Goal: Task Accomplishment & Management: Manage account settings

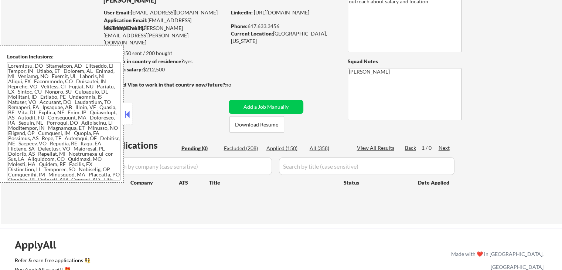
scroll to position [74, 0]
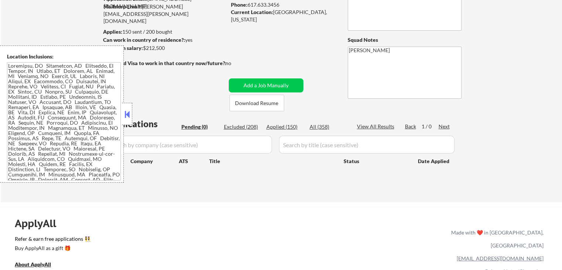
click at [124, 115] on button at bounding box center [127, 114] width 8 height 11
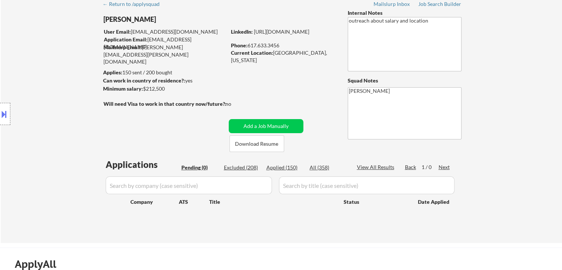
scroll to position [0, 0]
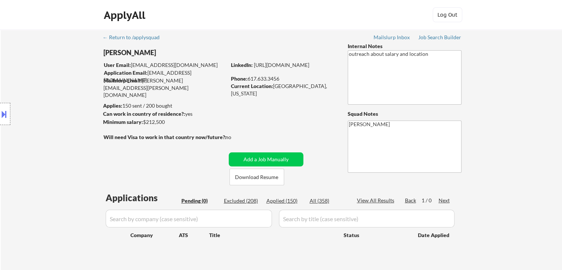
select select ""pending""
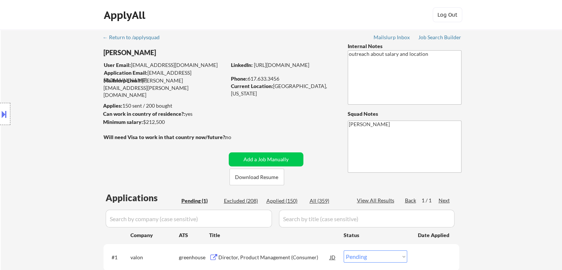
click at [54, 82] on div "Location Inclusions:" at bounding box center [66, 113] width 132 height 137
click at [52, 93] on div "Location Inclusions:" at bounding box center [66, 113] width 132 height 137
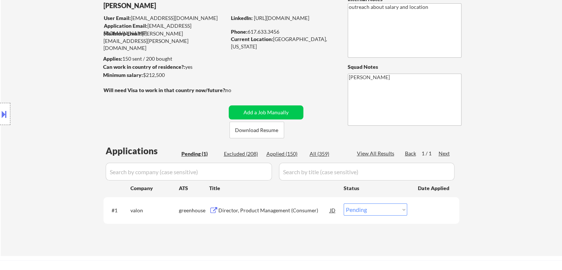
scroll to position [74, 0]
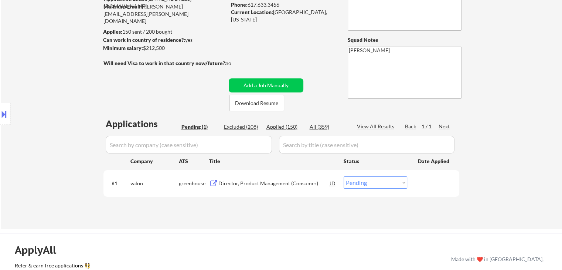
click at [249, 184] on div "Director, Product Management (Consumer)" at bounding box center [274, 183] width 112 height 7
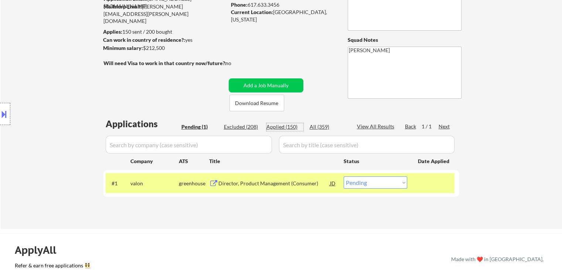
click at [282, 127] on div "Applied (150)" at bounding box center [284, 126] width 37 height 7
click at [0, 110] on button at bounding box center [4, 114] width 8 height 12
click at [5, 123] on div at bounding box center [5, 114] width 10 height 22
select select ""applied""
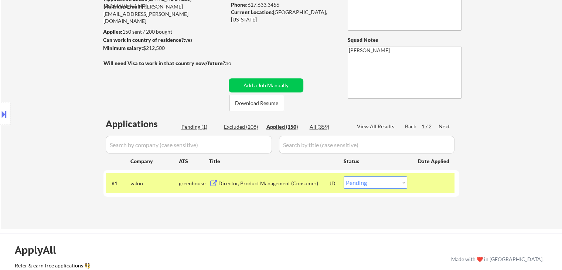
select select ""applied""
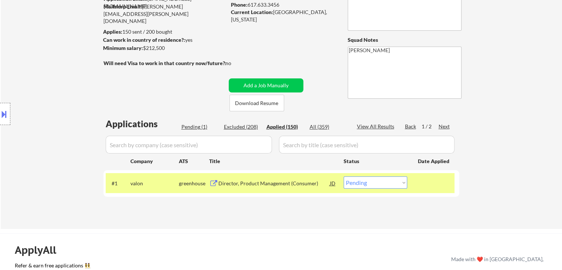
select select ""applied""
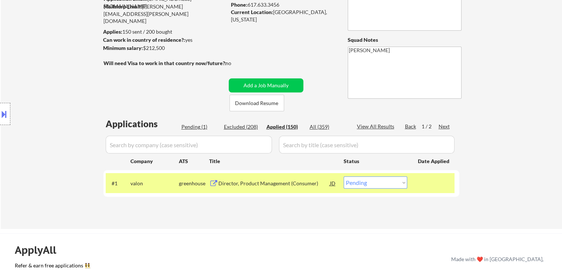
select select ""applied""
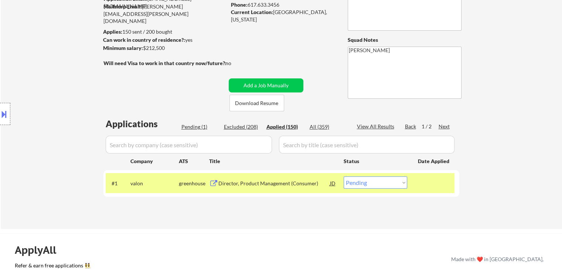
select select ""applied""
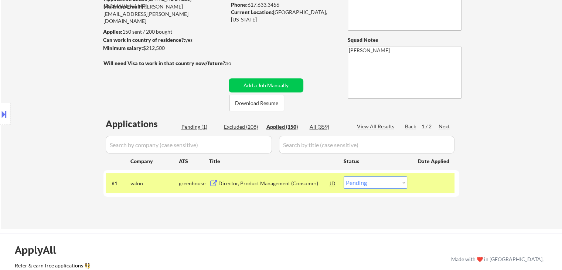
select select ""applied""
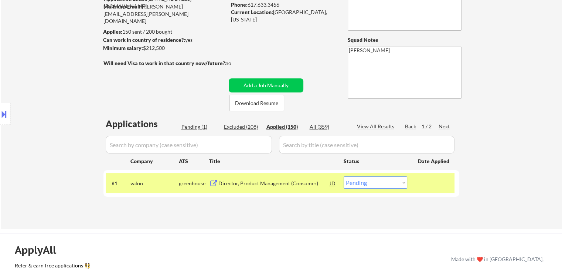
select select ""applied""
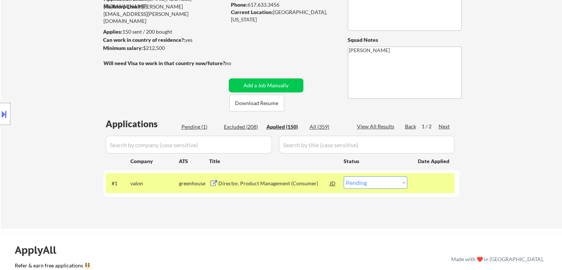
select select ""applied""
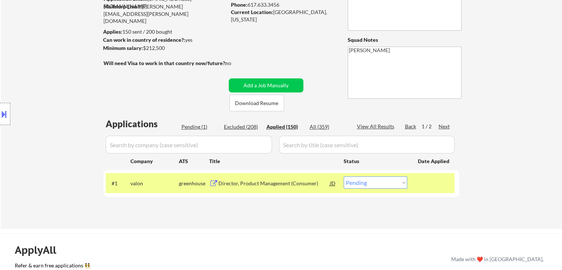
select select ""applied""
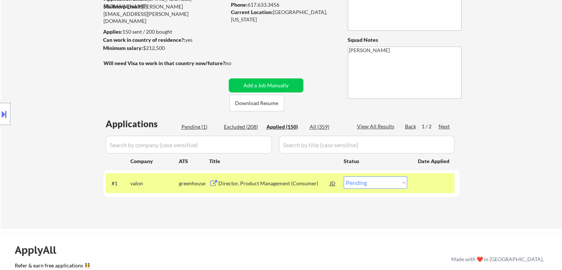
select select ""applied""
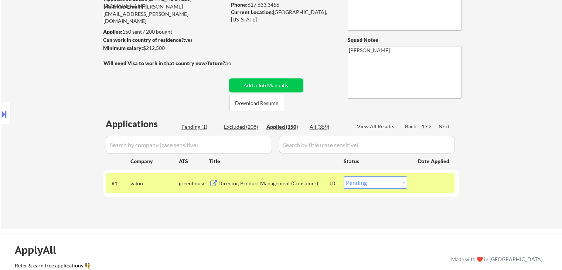
select select ""applied""
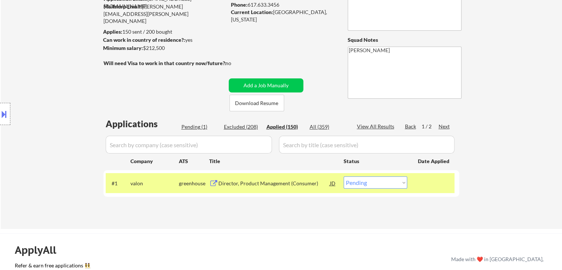
select select ""applied""
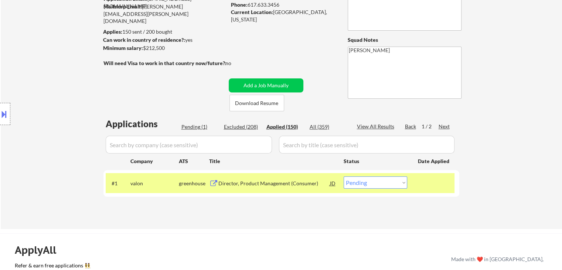
select select ""applied""
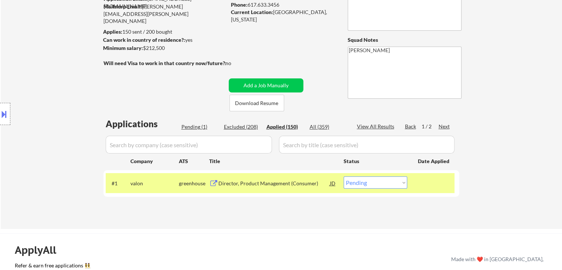
select select ""applied""
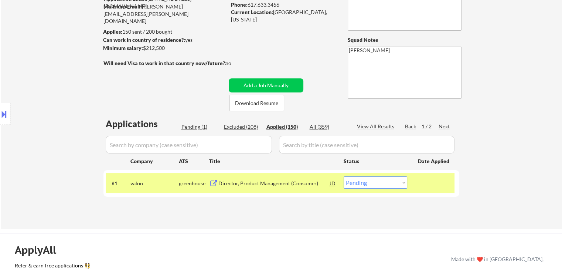
select select ""applied""
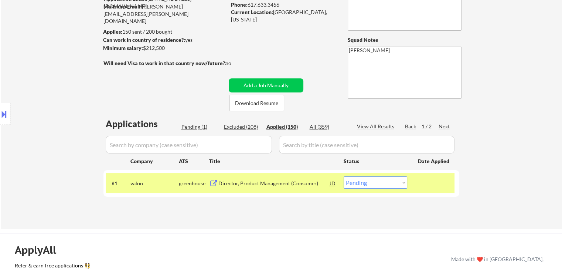
select select ""applied""
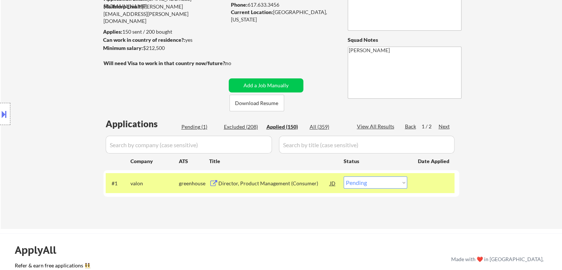
select select ""applied""
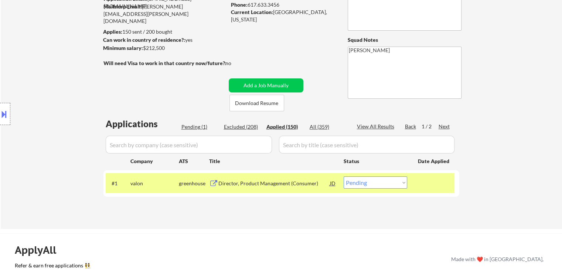
select select ""applied""
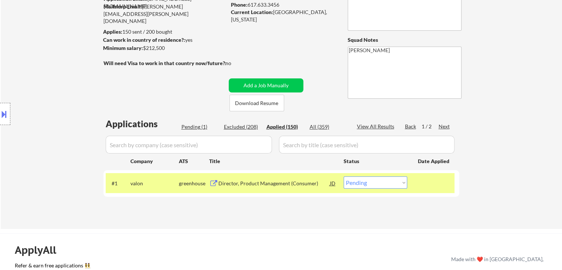
select select ""applied""
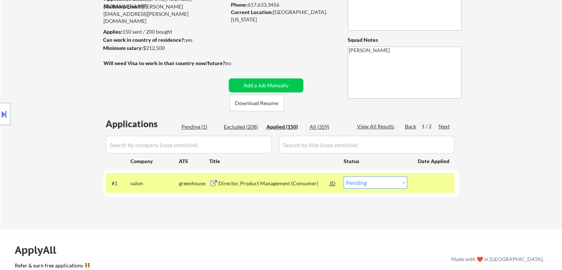
select select ""applied""
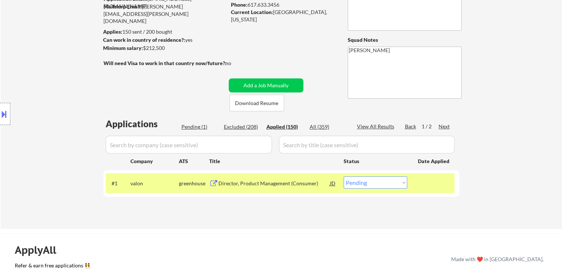
select select ""applied""
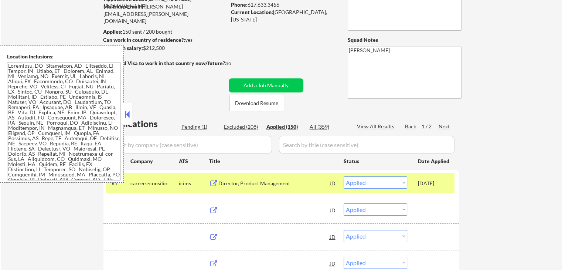
click at [4, 111] on div "Location Inclusions:" at bounding box center [62, 113] width 124 height 137
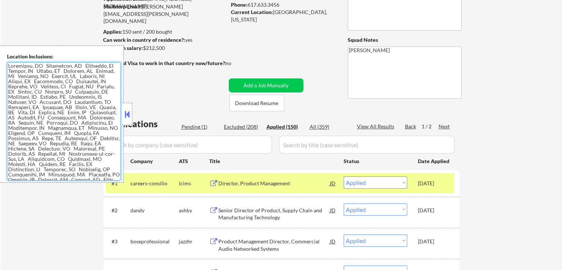
click at [89, 121] on textarea at bounding box center [64, 121] width 114 height 118
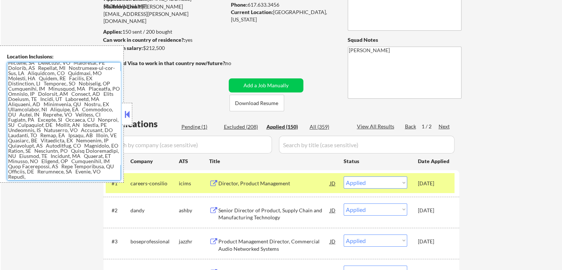
scroll to position [0, 0]
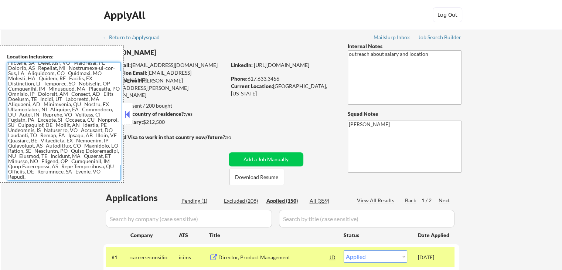
click at [65, 116] on textarea at bounding box center [64, 121] width 114 height 118
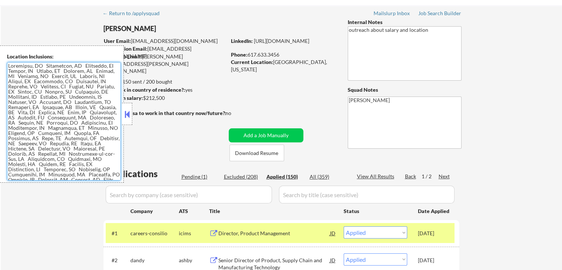
scroll to position [37, 0]
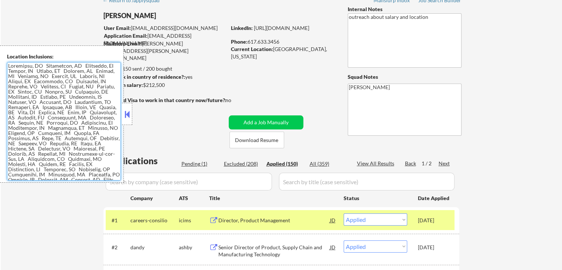
click at [194, 163] on div "Pending (1)" at bounding box center [199, 163] width 37 height 7
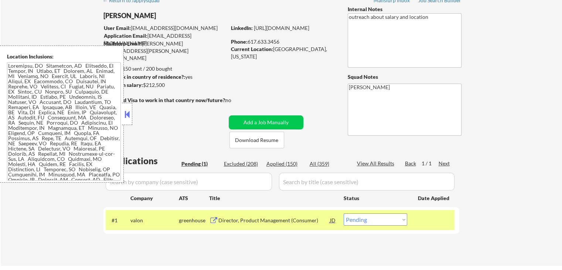
click at [127, 118] on button at bounding box center [127, 114] width 8 height 11
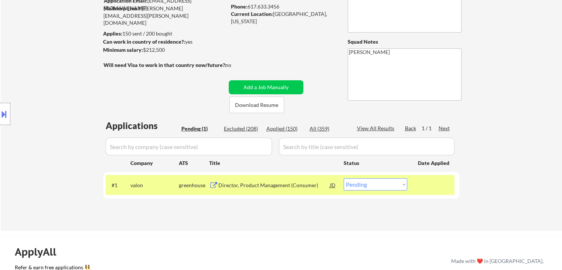
scroll to position [74, 0]
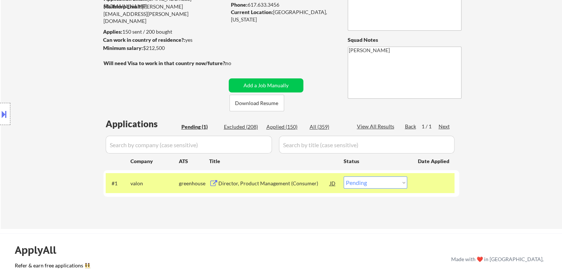
click at [46, 133] on div "Location Inclusions:" at bounding box center [66, 113] width 132 height 137
drag, startPoint x: 391, startPoint y: 182, endPoint x: 352, endPoint y: 221, distance: 55.1
click at [391, 182] on select "Choose an option... Pending Applied Excluded (Questions) Excluded (Expired) Exc…" at bounding box center [376, 182] width 64 height 12
select select ""excluded__location_""
click at [344, 176] on select "Choose an option... Pending Applied Excluded (Questions) Excluded (Expired) Exc…" at bounding box center [376, 182] width 64 height 12
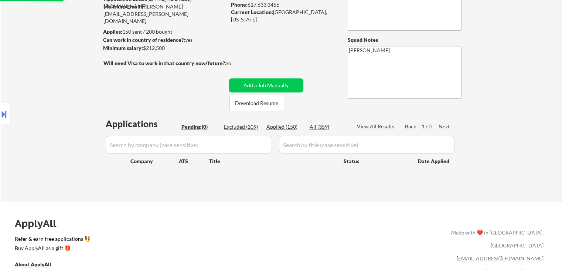
click at [47, 83] on div "Location Inclusions:" at bounding box center [66, 113] width 132 height 137
click at [70, 92] on div "Location Inclusions:" at bounding box center [66, 113] width 132 height 137
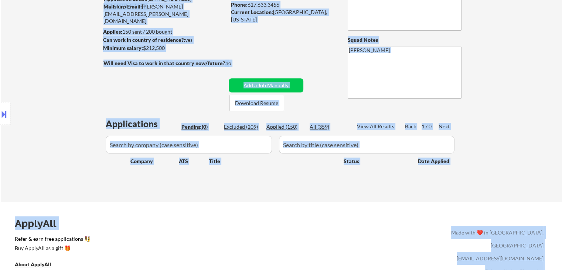
drag, startPoint x: 438, startPoint y: 169, endPoint x: 523, endPoint y: 171, distance: 85.0
click at [523, 171] on body "← Return to /applysquad Mailslurp Inbox Job Search Builder [PERSON_NAME] User E…" at bounding box center [281, 61] width 562 height 270
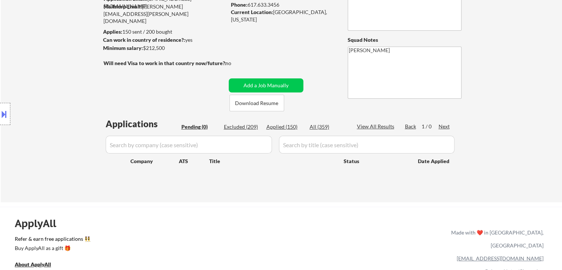
click at [503, 138] on div "← Return to /applysquad Mailslurp Inbox Job Search Builder [PERSON_NAME] User E…" at bounding box center [281, 79] width 561 height 246
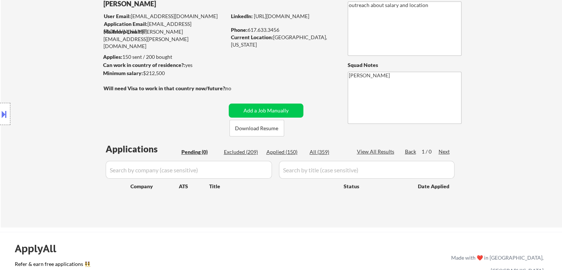
scroll to position [37, 0]
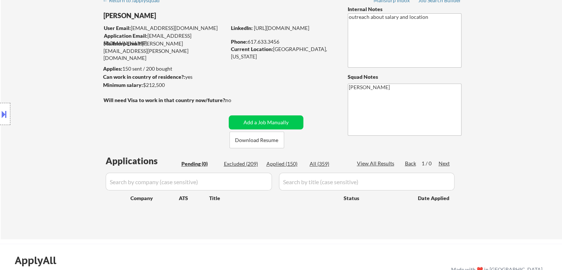
drag, startPoint x: 88, startPoint y: 75, endPoint x: 93, endPoint y: 72, distance: 6.3
click at [89, 74] on div "Location Inclusions:" at bounding box center [66, 113] width 132 height 137
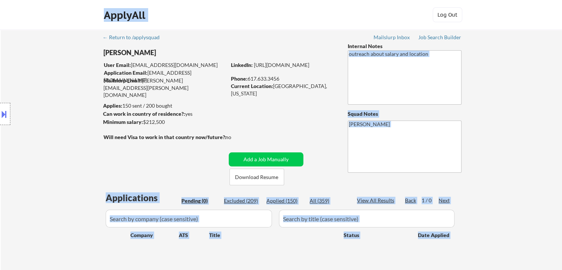
drag, startPoint x: 123, startPoint y: 69, endPoint x: 397, endPoint y: 58, distance: 274.4
click at [397, 58] on body "← Return to /applysquad Mailslurp Inbox Job Search Builder [PERSON_NAME] User E…" at bounding box center [281, 135] width 562 height 270
click at [57, 110] on div "Location Inclusions:" at bounding box center [66, 113] width 132 height 137
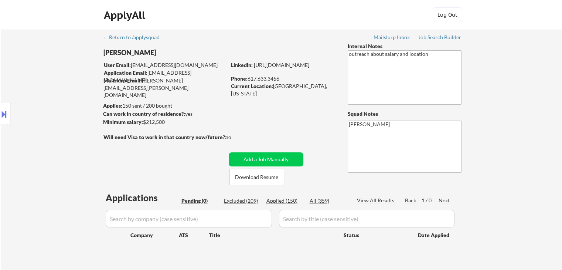
click at [57, 110] on div "Location Inclusions:" at bounding box center [66, 113] width 132 height 137
click at [65, 116] on div "Location Inclusions:" at bounding box center [66, 113] width 132 height 137
click at [78, 157] on div "Location Inclusions:" at bounding box center [66, 113] width 132 height 137
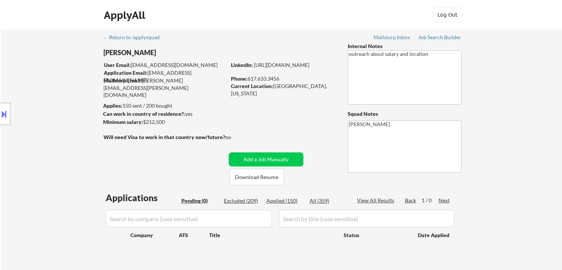
click at [78, 157] on div "Location Inclusions:" at bounding box center [66, 113] width 132 height 137
click at [64, 122] on div "Location Inclusions:" at bounding box center [66, 113] width 132 height 137
click at [67, 120] on div "Location Inclusions:" at bounding box center [66, 113] width 132 height 137
click at [64, 108] on div "Location Inclusions:" at bounding box center [66, 113] width 132 height 137
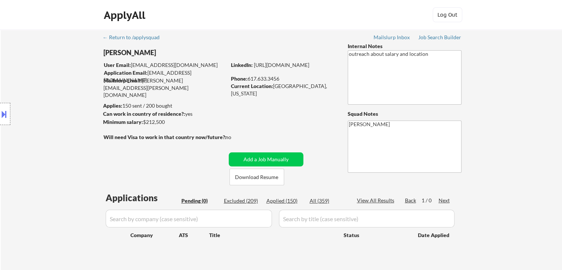
click at [64, 108] on div "Location Inclusions:" at bounding box center [66, 113] width 132 height 137
click at [66, 104] on div "Location Inclusions:" at bounding box center [66, 113] width 132 height 137
click at [67, 104] on div "Location Inclusions:" at bounding box center [66, 113] width 132 height 137
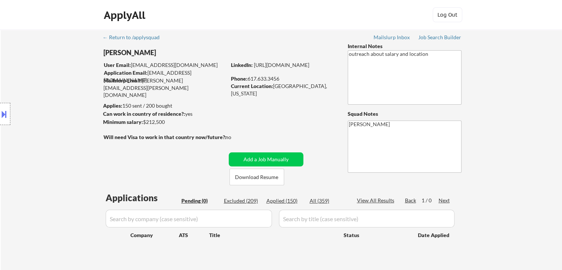
click at [67, 105] on div "Location Inclusions:" at bounding box center [66, 113] width 132 height 137
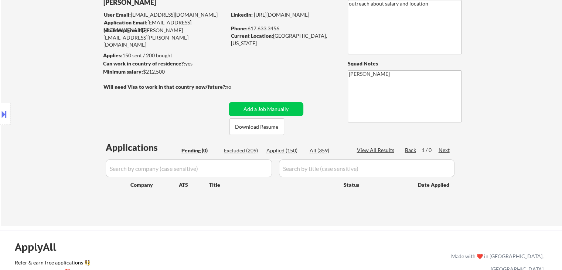
scroll to position [74, 0]
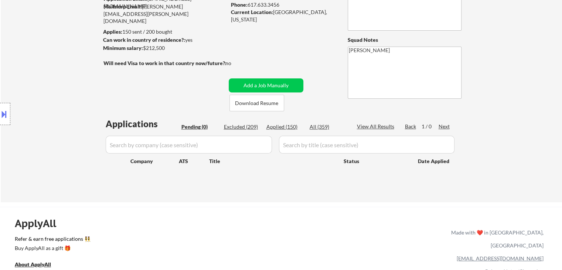
click at [64, 111] on div "Location Inclusions:" at bounding box center [66, 113] width 132 height 137
drag, startPoint x: 64, startPoint y: 111, endPoint x: 65, endPoint y: 117, distance: 5.9
click at [64, 117] on div "Location Inclusions:" at bounding box center [66, 113] width 132 height 137
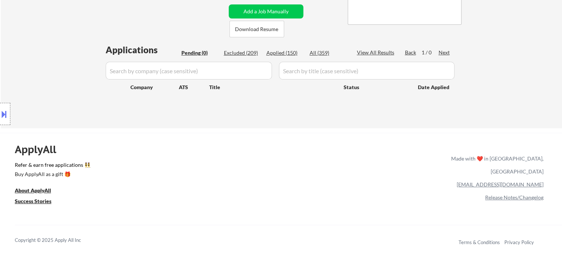
click at [64, 119] on div "Location Inclusions:" at bounding box center [66, 113] width 132 height 137
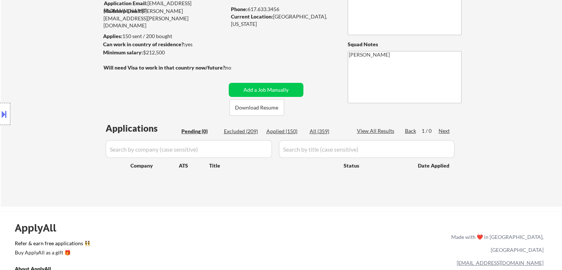
scroll to position [37, 0]
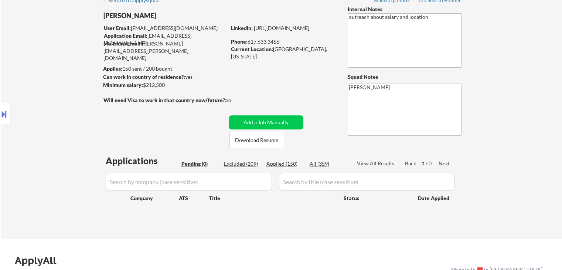
click at [68, 125] on div "Location Inclusions:" at bounding box center [66, 113] width 132 height 137
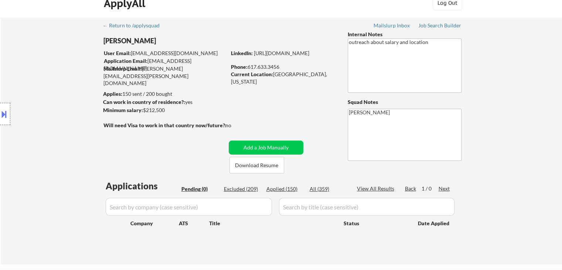
scroll to position [0, 0]
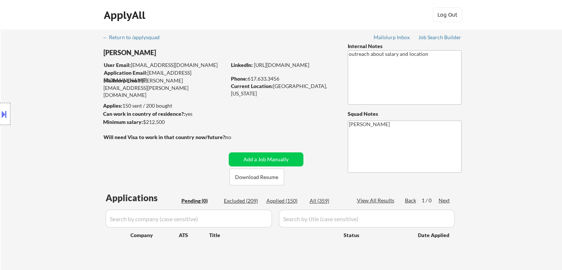
click at [68, 125] on div "Location Inclusions:" at bounding box center [66, 113] width 132 height 137
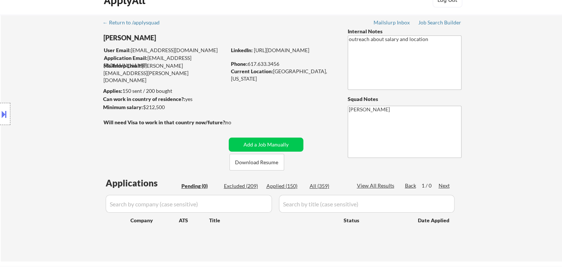
scroll to position [74, 0]
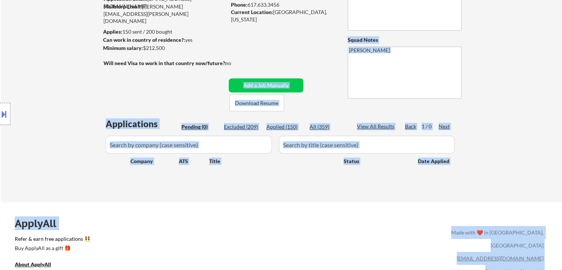
drag, startPoint x: 242, startPoint y: 62, endPoint x: 107, endPoint y: 63, distance: 135.2
click at [107, 63] on body "← Return to /applysquad Mailslurp Inbox Job Search Builder [PERSON_NAME] User E…" at bounding box center [281, 61] width 562 height 270
click at [61, 57] on div "Location Inclusions:" at bounding box center [66, 113] width 132 height 137
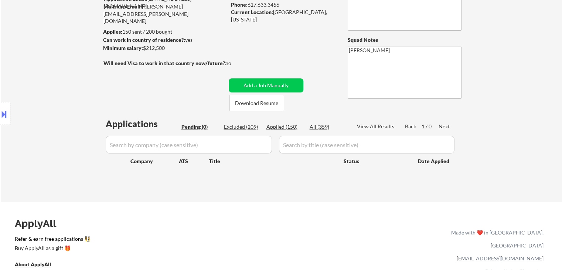
scroll to position [37, 0]
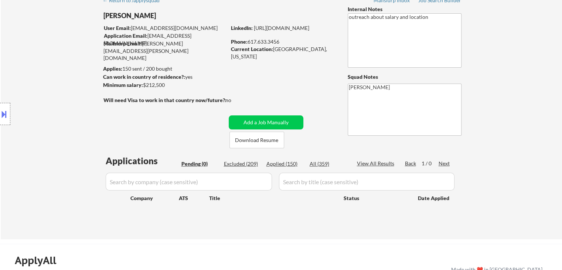
click at [61, 57] on div "Location Inclusions:" at bounding box center [66, 113] width 132 height 137
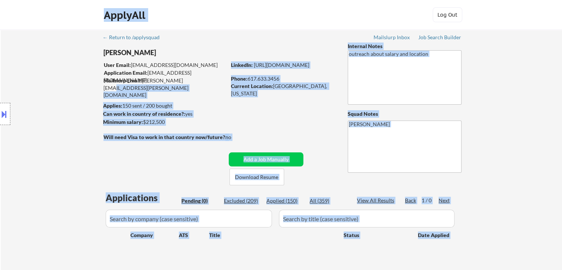
drag, startPoint x: 117, startPoint y: 79, endPoint x: 205, endPoint y: 79, distance: 88.7
click at [201, 79] on body "← Return to /applysquad Mailslurp Inbox Job Search Builder [PERSON_NAME] User E…" at bounding box center [281, 135] width 562 height 270
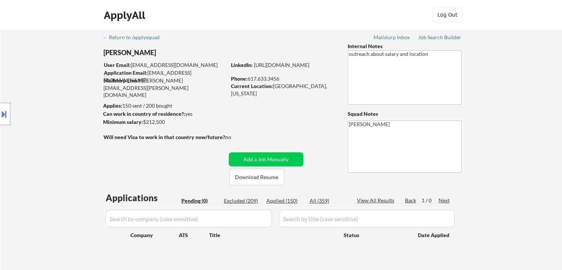
click at [209, 88] on div "← Return to /applysquad Mailslurp Inbox Job Search Builder [PERSON_NAME] User E…" at bounding box center [281, 150] width 369 height 241
drag, startPoint x: 212, startPoint y: 80, endPoint x: 142, endPoint y: 78, distance: 69.5
click at [142, 78] on div "Mailslurp Email: [PERSON_NAME][EMAIL_ADDRESS][PERSON_NAME][DOMAIN_NAME]" at bounding box center [164, 88] width 123 height 22
click at [74, 81] on div "Location Inclusions:" at bounding box center [66, 113] width 132 height 137
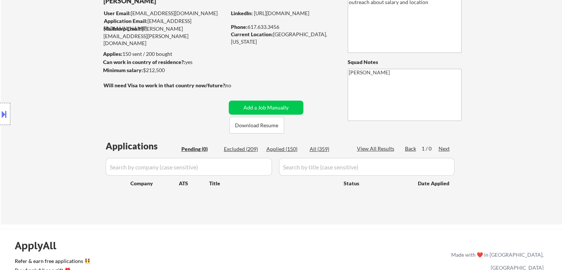
scroll to position [74, 0]
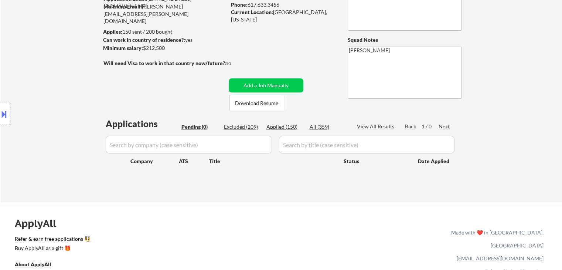
click at [64, 97] on div "Location Inclusions:" at bounding box center [66, 113] width 132 height 137
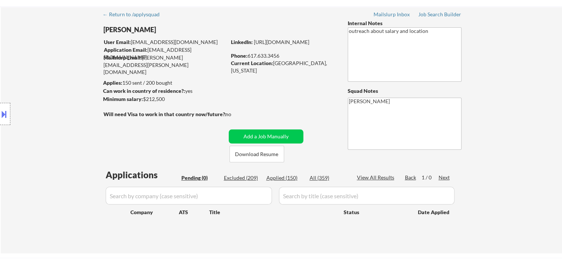
scroll to position [0, 0]
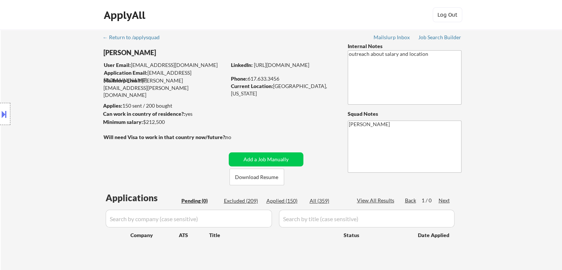
click at [201, 119] on div "Minimum salary: $212,500" at bounding box center [164, 121] width 123 height 7
click at [47, 112] on div "Location Inclusions:" at bounding box center [66, 113] width 132 height 137
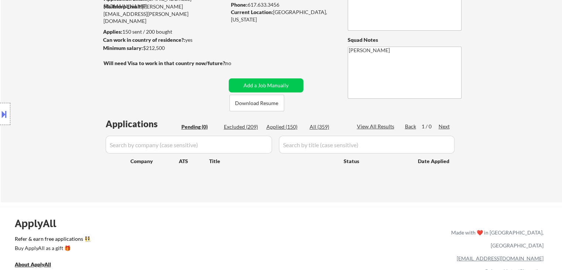
click at [53, 113] on div "Location Inclusions:" at bounding box center [66, 113] width 132 height 137
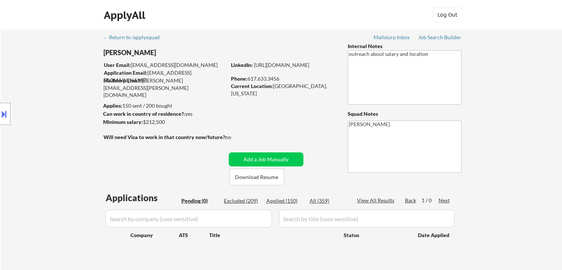
click at [53, 113] on div "Location Inclusions:" at bounding box center [66, 113] width 132 height 137
click at [55, 113] on div "Location Inclusions:" at bounding box center [66, 113] width 132 height 137
click at [62, 117] on div "Location Inclusions:" at bounding box center [66, 113] width 132 height 137
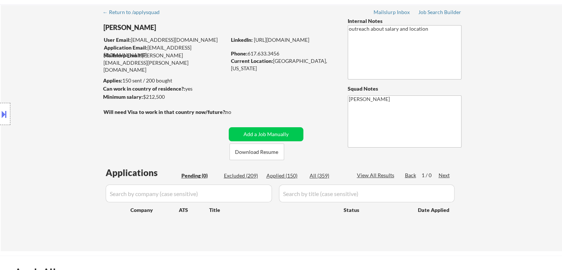
scroll to position [37, 0]
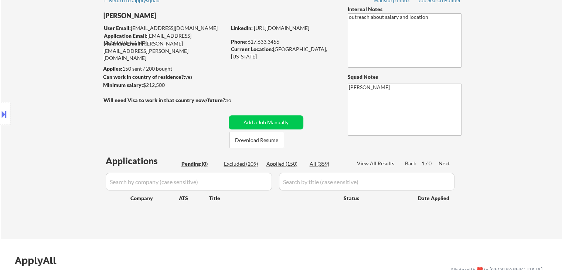
click at [62, 117] on div "Location Inclusions:" at bounding box center [66, 113] width 132 height 137
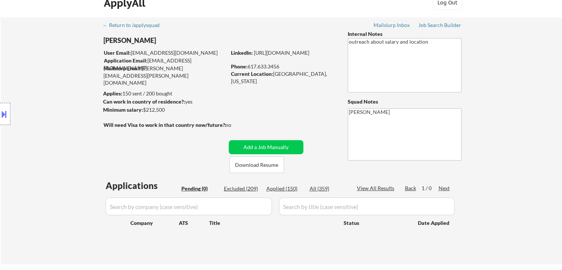
scroll to position [0, 0]
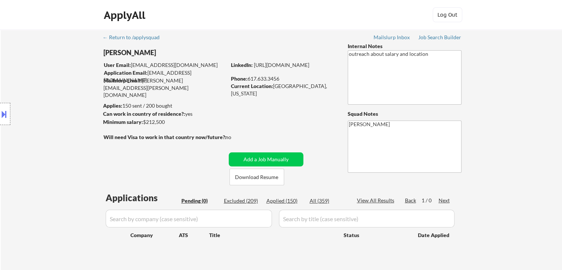
click at [62, 117] on div "Location Inclusions:" at bounding box center [66, 113] width 132 height 137
click at [76, 115] on div "Location Inclusions:" at bounding box center [66, 113] width 132 height 137
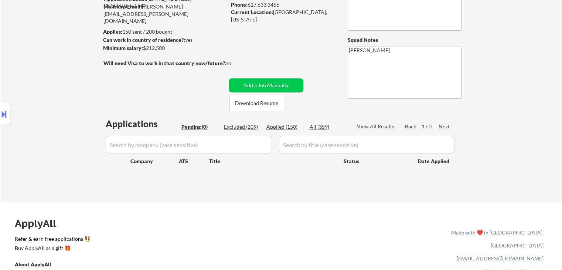
click at [51, 91] on div "Location Inclusions:" at bounding box center [66, 113] width 132 height 137
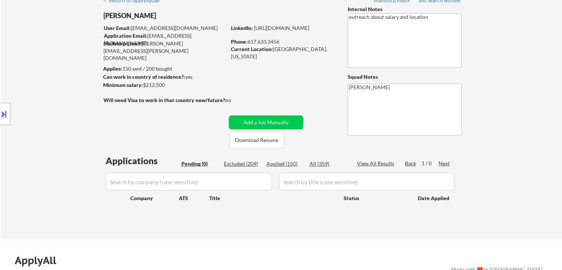
click at [51, 91] on div "Location Inclusions:" at bounding box center [66, 113] width 132 height 137
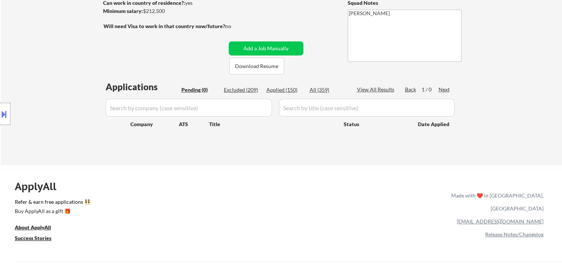
click at [48, 93] on div "Location Inclusions:" at bounding box center [66, 113] width 132 height 137
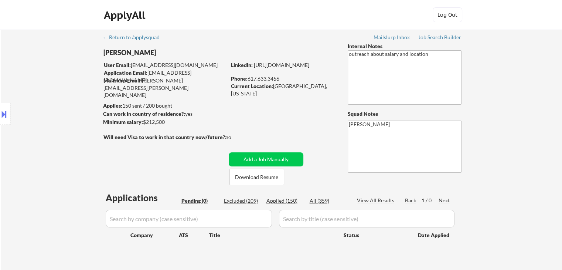
click at [48, 94] on div "Location Inclusions:" at bounding box center [66, 113] width 132 height 137
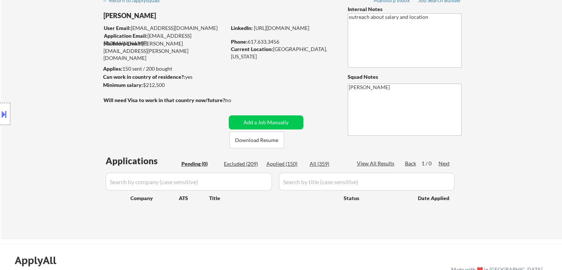
click at [48, 94] on div "Location Inclusions:" at bounding box center [66, 113] width 132 height 137
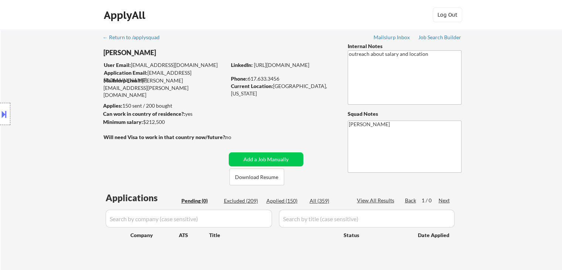
click at [48, 95] on div "Location Inclusions:" at bounding box center [66, 113] width 132 height 137
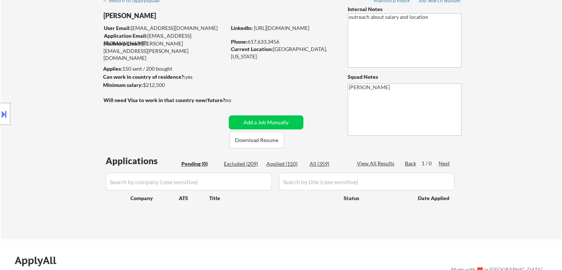
click at [48, 95] on div "Location Inclusions:" at bounding box center [66, 113] width 132 height 137
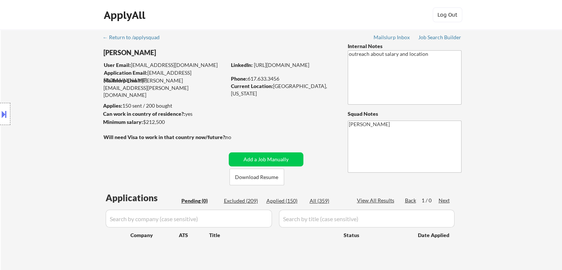
click at [48, 95] on div "Location Inclusions:" at bounding box center [66, 113] width 132 height 137
click at [66, 108] on div "Location Inclusions:" at bounding box center [66, 113] width 132 height 137
click at [66, 104] on div "Location Inclusions:" at bounding box center [66, 113] width 132 height 137
click at [67, 104] on div "Location Inclusions:" at bounding box center [66, 113] width 132 height 137
click at [65, 86] on div "Location Inclusions:" at bounding box center [66, 113] width 132 height 137
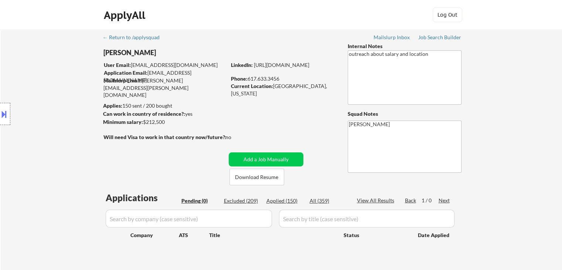
click at [35, 83] on div "Location Inclusions:" at bounding box center [66, 113] width 132 height 137
click at [51, 94] on div "Location Inclusions:" at bounding box center [66, 113] width 132 height 137
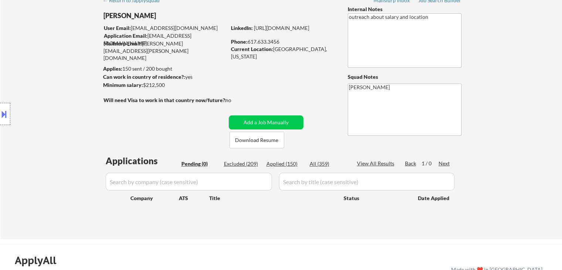
click at [51, 94] on div "Location Inclusions:" at bounding box center [66, 113] width 132 height 137
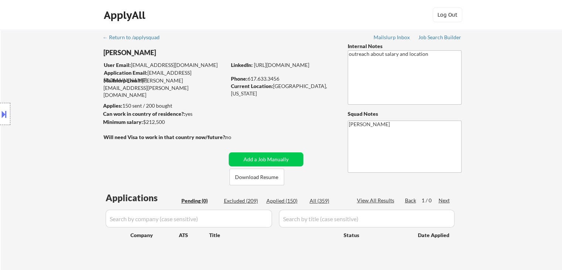
click at [51, 94] on div "Location Inclusions:" at bounding box center [66, 113] width 132 height 137
click at [52, 94] on div "Location Inclusions:" at bounding box center [66, 113] width 132 height 137
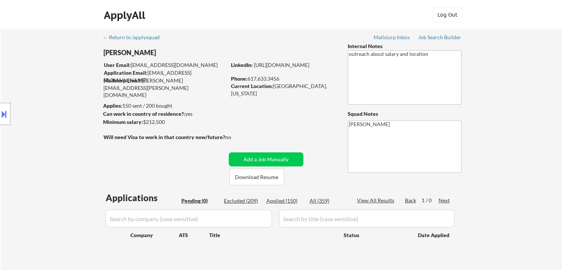
click at [53, 94] on div "Location Inclusions:" at bounding box center [66, 113] width 132 height 137
click at [64, 87] on div "Location Inclusions:" at bounding box center [66, 113] width 132 height 137
click at [65, 87] on div "Location Inclusions:" at bounding box center [66, 113] width 132 height 137
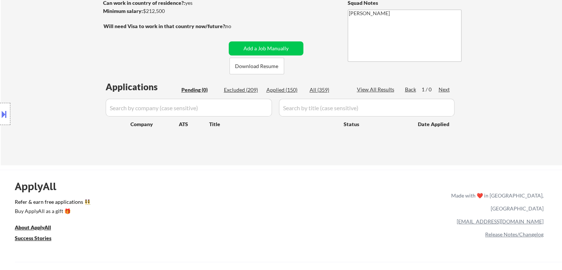
click at [62, 92] on div "Location Inclusions:" at bounding box center [66, 113] width 132 height 137
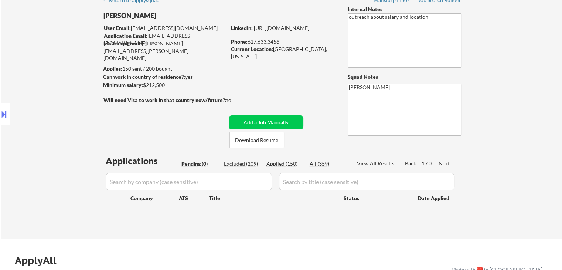
click at [62, 92] on div "Location Inclusions:" at bounding box center [66, 113] width 132 height 137
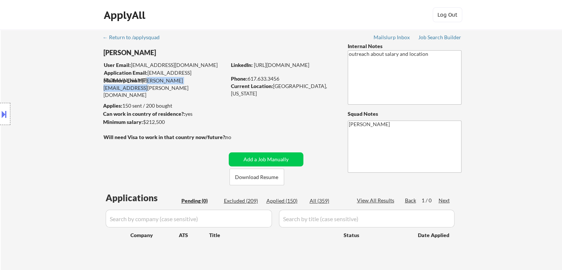
drag, startPoint x: 145, startPoint y: 79, endPoint x: 211, endPoint y: 79, distance: 66.5
click at [211, 79] on div "Mailslurp Email: [PERSON_NAME][EMAIL_ADDRESS][PERSON_NAME][DOMAIN_NAME]" at bounding box center [164, 88] width 123 height 22
click at [38, 91] on div "Location Inclusions:" at bounding box center [66, 113] width 132 height 137
click at [39, 91] on div "Location Inclusions:" at bounding box center [66, 113] width 132 height 137
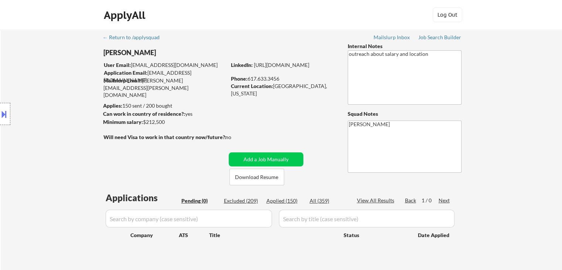
click at [506, 167] on div "← Return to /applysquad Mailslurp Inbox Job Search Builder [PERSON_NAME] User E…" at bounding box center [281, 153] width 561 height 246
click at [85, 125] on div "Location Inclusions:" at bounding box center [66, 113] width 132 height 137
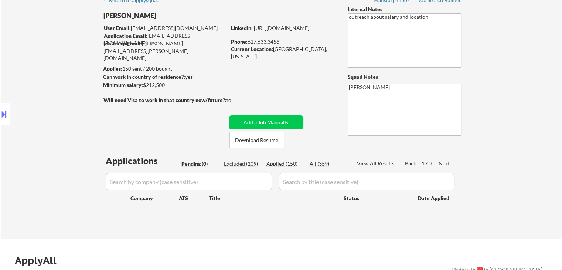
click at [85, 125] on div "Location Inclusions:" at bounding box center [66, 113] width 132 height 137
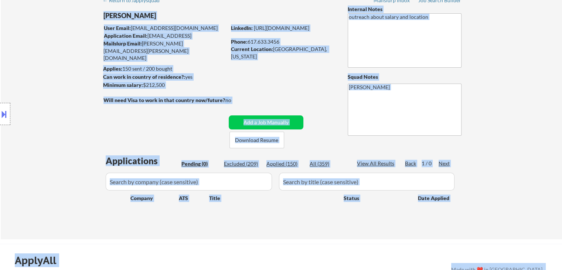
drag, startPoint x: 105, startPoint y: 100, endPoint x: 253, endPoint y: 93, distance: 148.7
click at [253, 93] on body "← Return to /applysquad Mailslurp Inbox Job Search Builder [PERSON_NAME] User E…" at bounding box center [281, 98] width 562 height 270
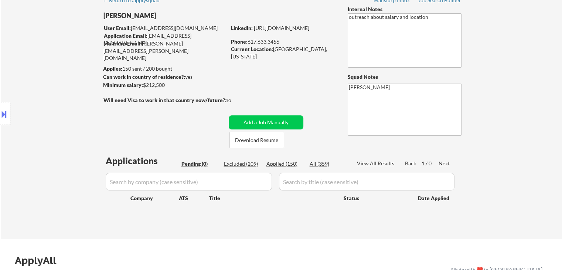
click at [255, 93] on div "← Return to /applysquad Mailslurp Inbox Job Search Builder [PERSON_NAME] User E…" at bounding box center [281, 113] width 369 height 241
click at [56, 84] on div "Location Inclusions:" at bounding box center [66, 113] width 132 height 137
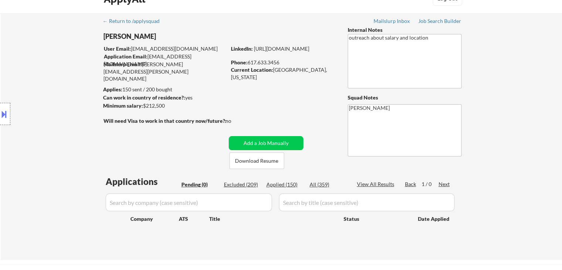
scroll to position [0, 0]
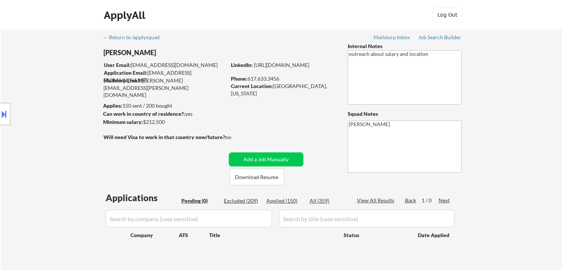
click at [56, 84] on div "Location Inclusions:" at bounding box center [66, 113] width 132 height 137
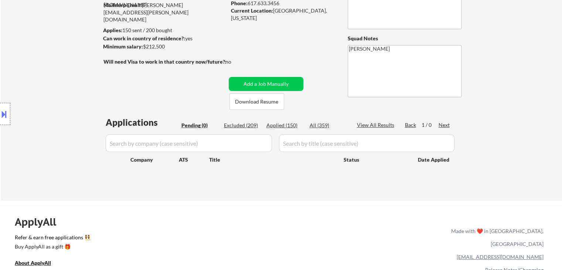
scroll to position [111, 0]
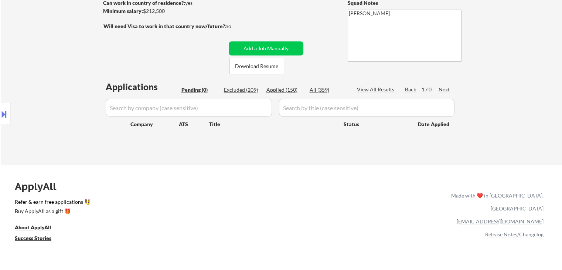
click at [56, 84] on div "Location Inclusions:" at bounding box center [66, 113] width 132 height 137
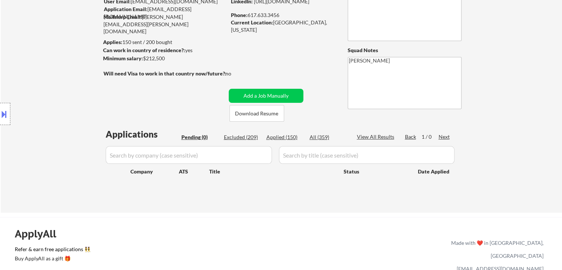
scroll to position [37, 0]
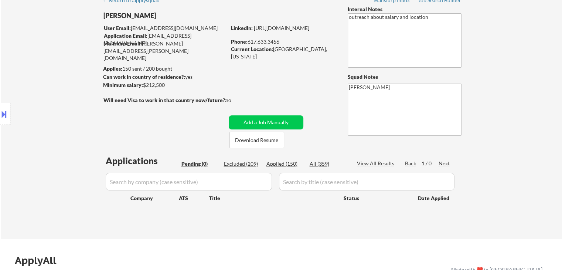
click at [56, 84] on div "Location Inclusions:" at bounding box center [66, 113] width 132 height 137
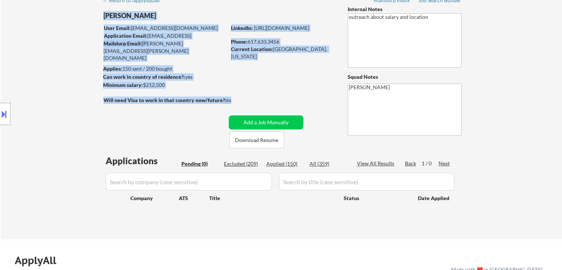
drag, startPoint x: 229, startPoint y: 100, endPoint x: 146, endPoint y: 95, distance: 83.7
click at [149, 95] on div "← Return to /applysquad Mailslurp Inbox Job Search Builder [PERSON_NAME] User E…" at bounding box center [281, 113] width 369 height 241
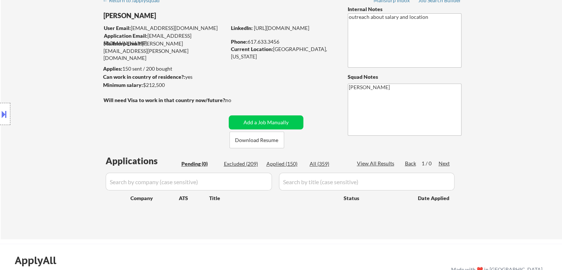
click at [92, 101] on div "Location Inclusions:" at bounding box center [66, 113] width 132 height 137
click at [43, 60] on div "Location Inclusions:" at bounding box center [66, 113] width 132 height 137
click at [43, 61] on div "Location Inclusions:" at bounding box center [66, 113] width 132 height 137
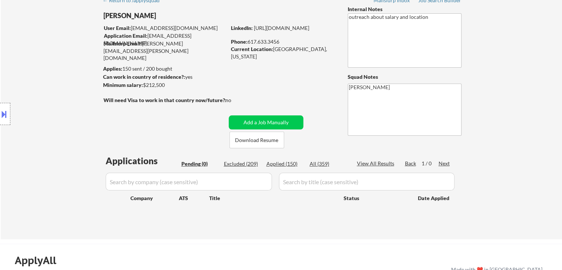
click at [43, 61] on div "Location Inclusions:" at bounding box center [66, 113] width 132 height 137
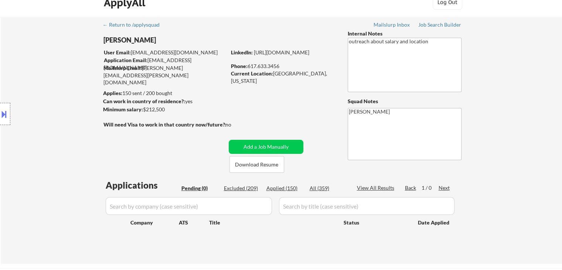
scroll to position [0, 0]
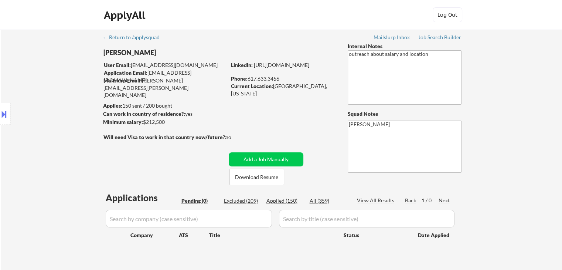
click at [43, 62] on div "Location Inclusions:" at bounding box center [66, 113] width 132 height 137
click at [43, 77] on div "Location Inclusions:" at bounding box center [66, 113] width 132 height 137
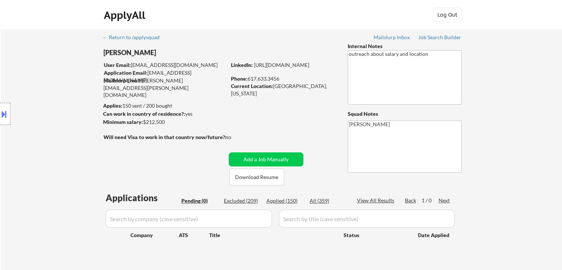
click at [43, 77] on div "Location Inclusions:" at bounding box center [66, 113] width 132 height 137
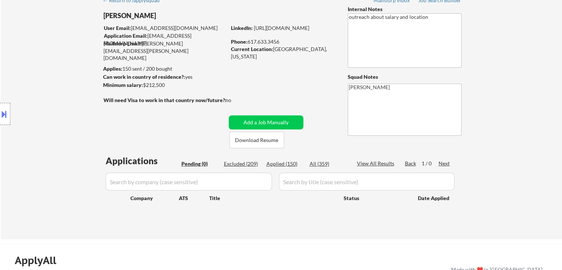
click at [43, 77] on div "Location Inclusions:" at bounding box center [66, 113] width 132 height 137
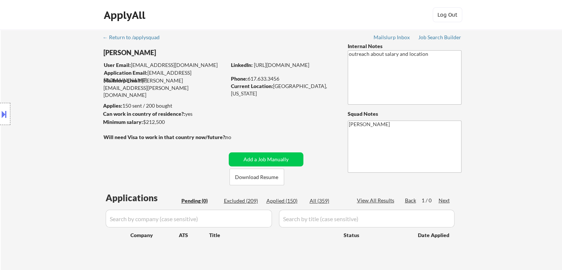
click at [43, 77] on div "Location Inclusions:" at bounding box center [66, 113] width 132 height 137
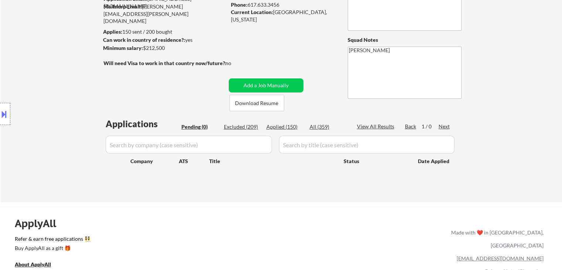
click at [43, 77] on div "Location Inclusions:" at bounding box center [66, 113] width 132 height 137
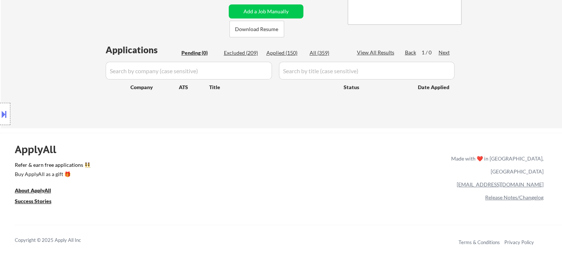
click at [43, 77] on div "Location Inclusions:" at bounding box center [66, 113] width 132 height 137
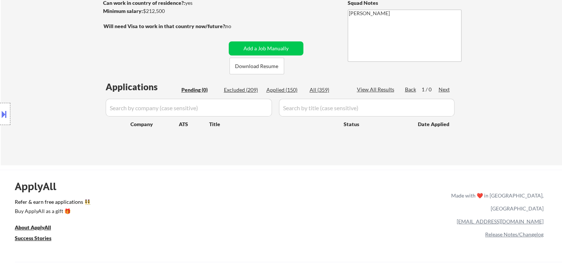
click at [45, 84] on div "Location Inclusions:" at bounding box center [66, 113] width 132 height 137
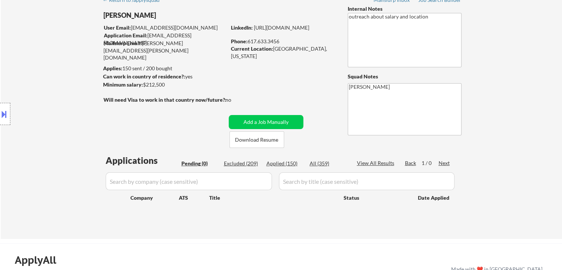
scroll to position [37, 0]
click at [489, 89] on div "← Return to /applysquad Mailslurp Inbox Job Search Builder [PERSON_NAME] User E…" at bounding box center [281, 116] width 561 height 246
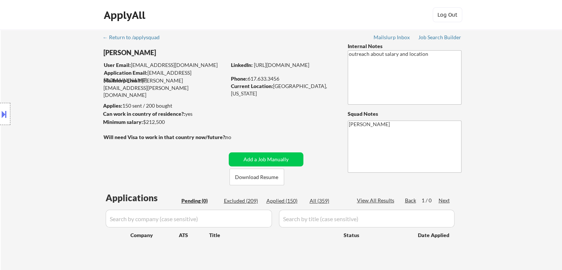
scroll to position [0, 0]
click at [74, 102] on div "Location Inclusions:" at bounding box center [66, 113] width 132 height 137
click at [73, 102] on div "Location Inclusions:" at bounding box center [66, 113] width 132 height 137
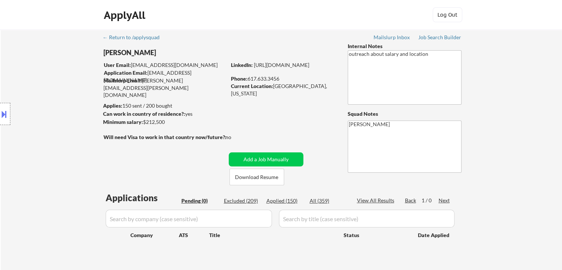
click at [73, 102] on div "Location Inclusions:" at bounding box center [66, 113] width 132 height 137
click at [53, 108] on div "Location Inclusions:" at bounding box center [66, 113] width 132 height 137
